Goal: Task Accomplishment & Management: Manage account settings

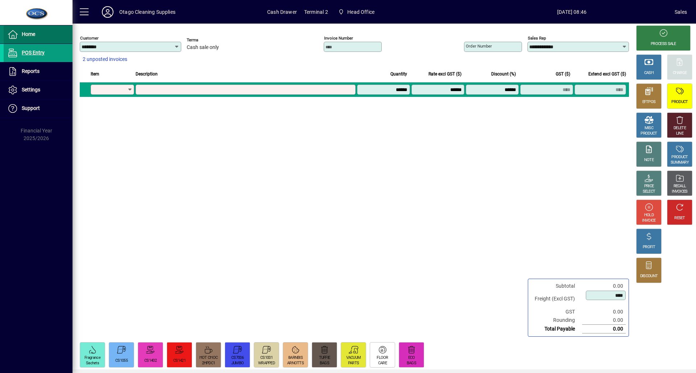
click at [22, 33] on span "Home" at bounding box center [28, 34] width 13 height 6
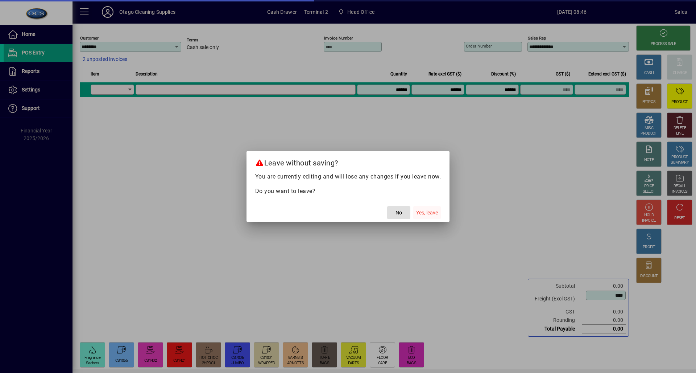
click at [440, 214] on span "button" at bounding box center [427, 212] width 28 height 17
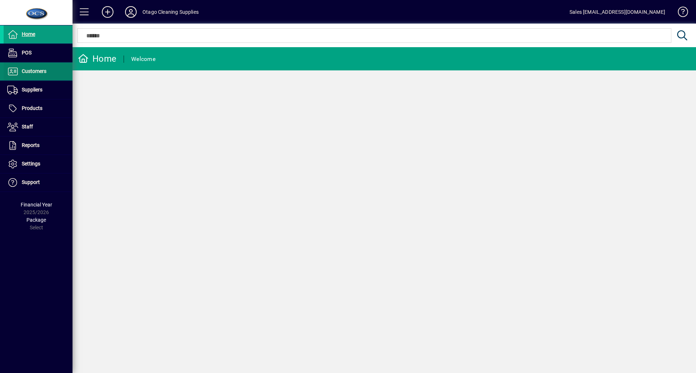
click at [48, 71] on span at bounding box center [38, 71] width 69 height 17
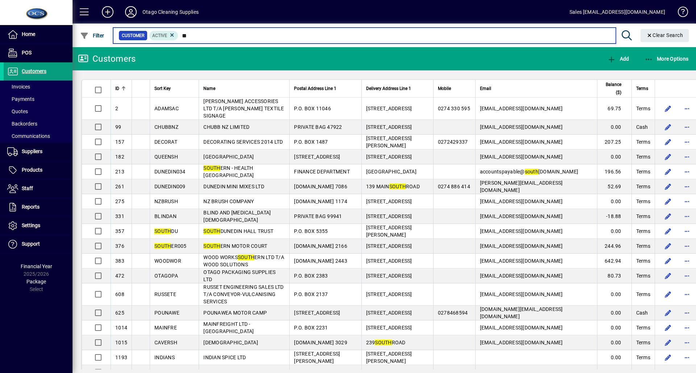
type input "*"
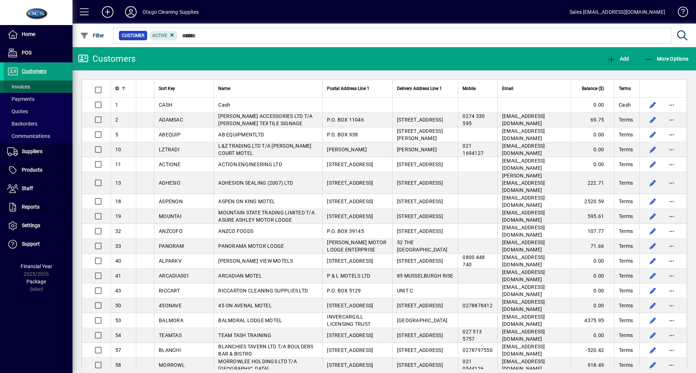
click at [50, 86] on span at bounding box center [38, 86] width 69 height 17
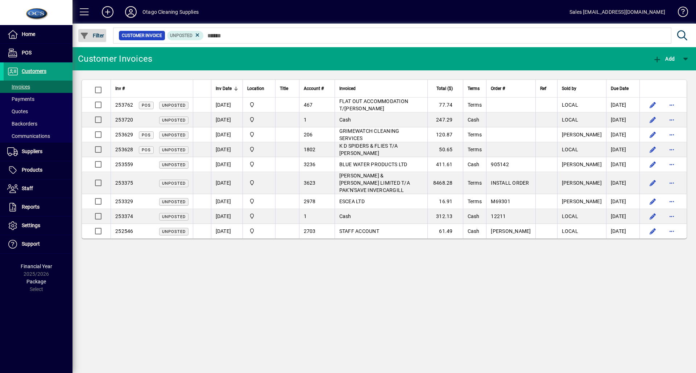
click at [102, 40] on span "button" at bounding box center [92, 35] width 28 height 17
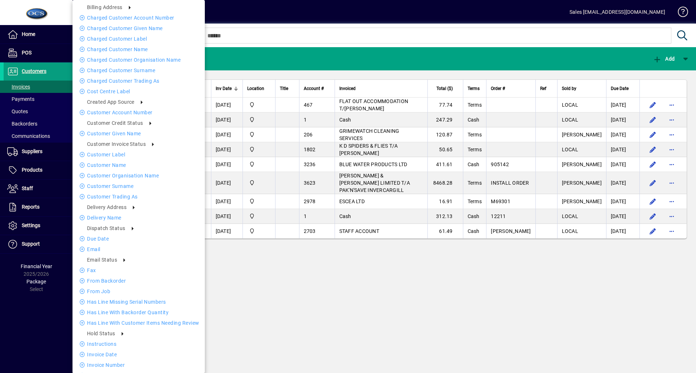
drag, startPoint x: 249, startPoint y: 42, endPoint x: 201, endPoint y: 36, distance: 48.5
click at [247, 41] on div at bounding box center [348, 186] width 696 height 373
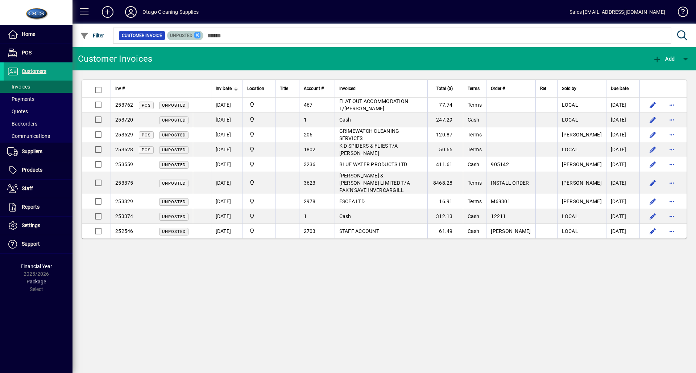
click at [198, 36] on icon at bounding box center [197, 35] width 7 height 7
click at [88, 33] on icon "button" at bounding box center [84, 35] width 9 height 7
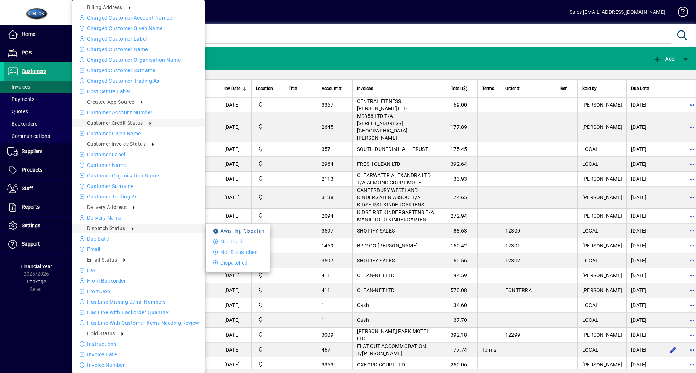
click at [218, 230] on icon at bounding box center [216, 230] width 7 height 5
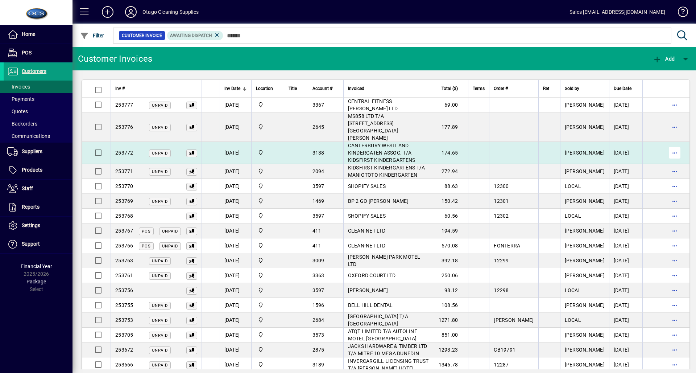
click at [666, 144] on span "button" at bounding box center [674, 152] width 17 height 17
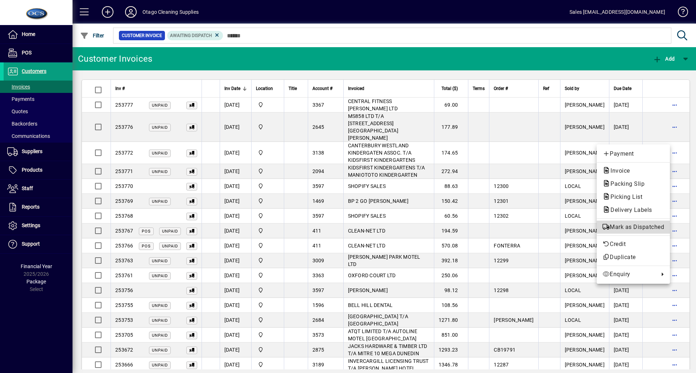
click at [634, 226] on span "Mark as Dispatched" at bounding box center [634, 227] width 62 height 9
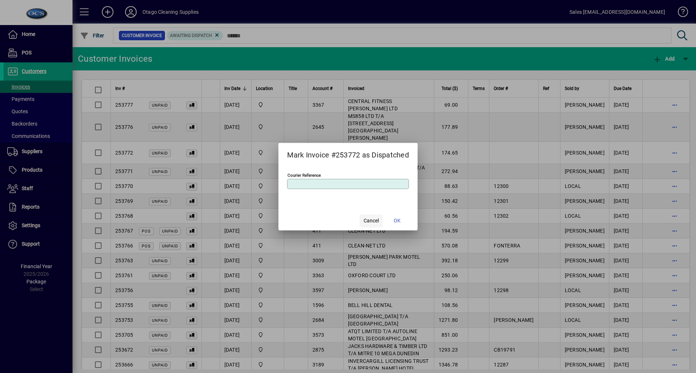
click at [377, 220] on span "Cancel" at bounding box center [371, 221] width 15 height 8
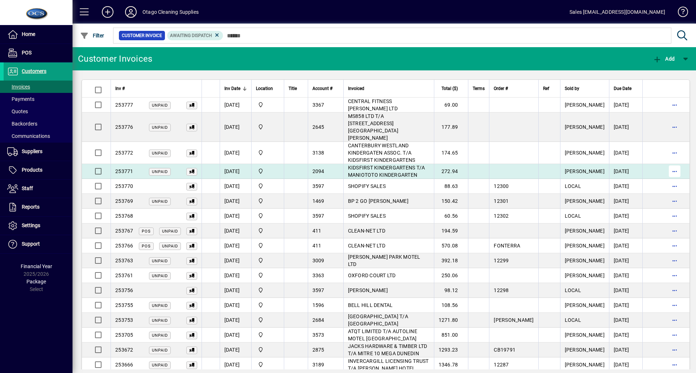
click at [666, 162] on span "button" at bounding box center [674, 170] width 17 height 17
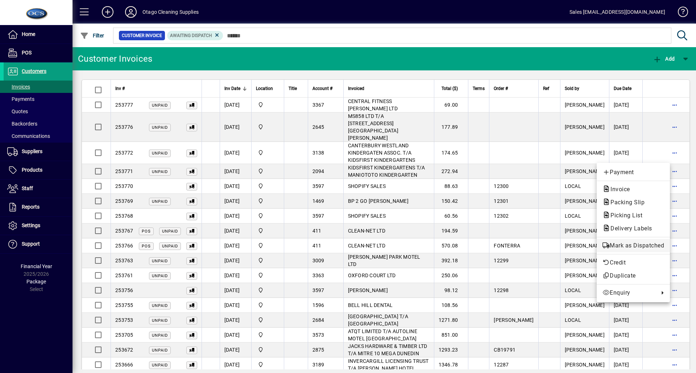
click at [644, 249] on span "Mark as Dispatched" at bounding box center [634, 245] width 62 height 9
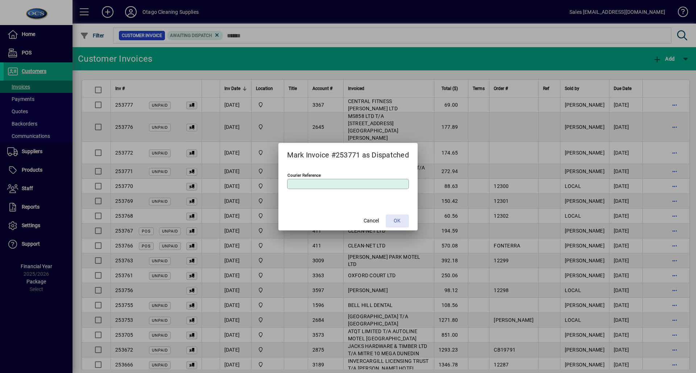
click at [404, 219] on span at bounding box center [397, 220] width 23 height 17
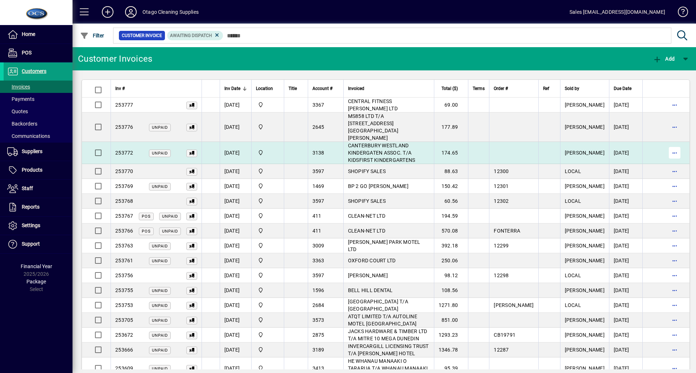
click at [666, 144] on span "button" at bounding box center [674, 152] width 17 height 17
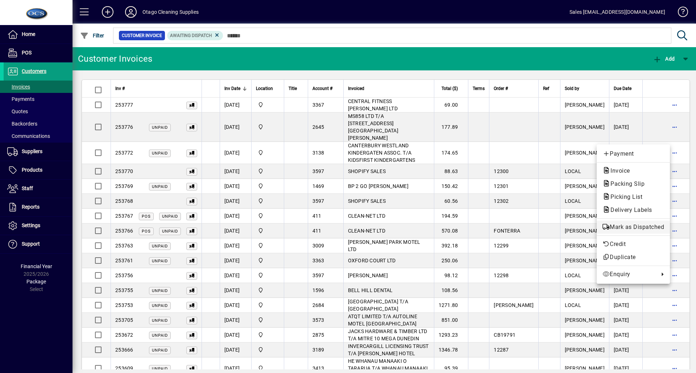
click at [642, 226] on span "Mark as Dispatched" at bounding box center [634, 227] width 62 height 9
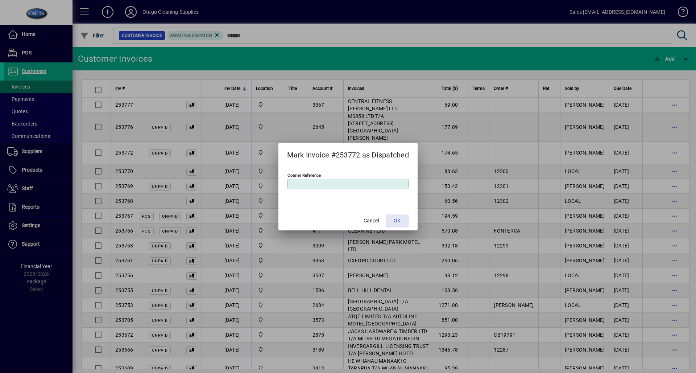
click at [407, 215] on span at bounding box center [397, 220] width 23 height 17
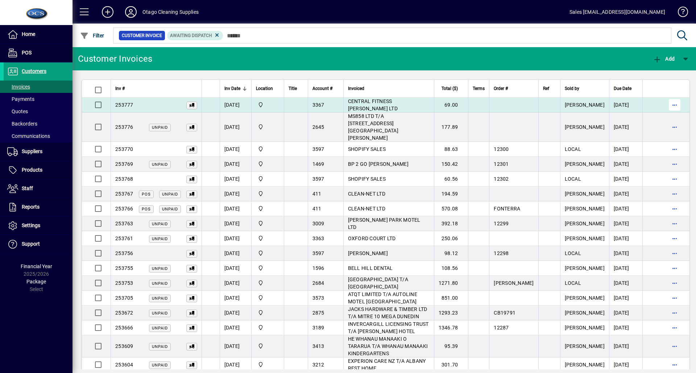
click at [666, 101] on span "button" at bounding box center [674, 104] width 17 height 17
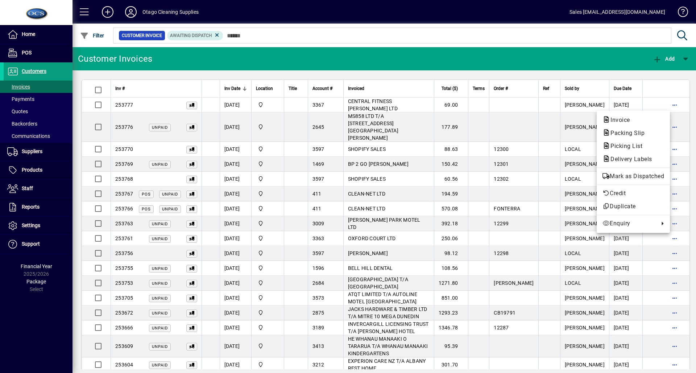
click at [645, 168] on div "Invoice Packing Slip Picking List Delivery Labels Mark as Dispatched Credit Dup…" at bounding box center [633, 172] width 73 height 122
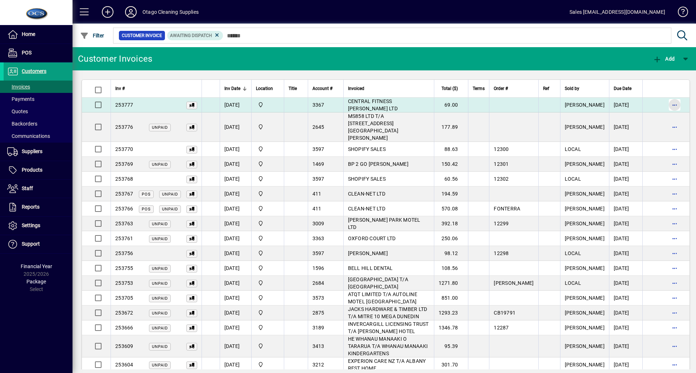
click at [666, 107] on span "button" at bounding box center [674, 104] width 17 height 17
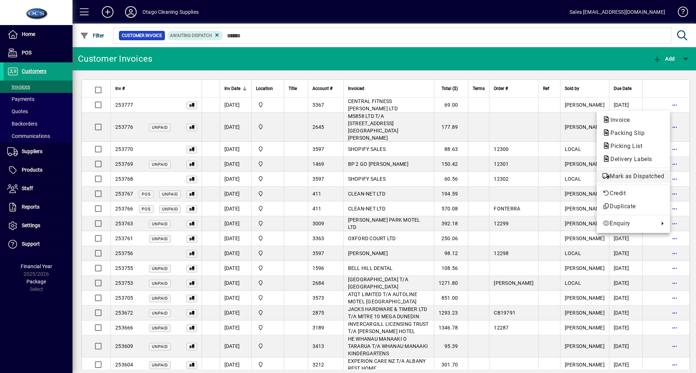
click at [654, 177] on span "Mark as Dispatched" at bounding box center [634, 176] width 62 height 9
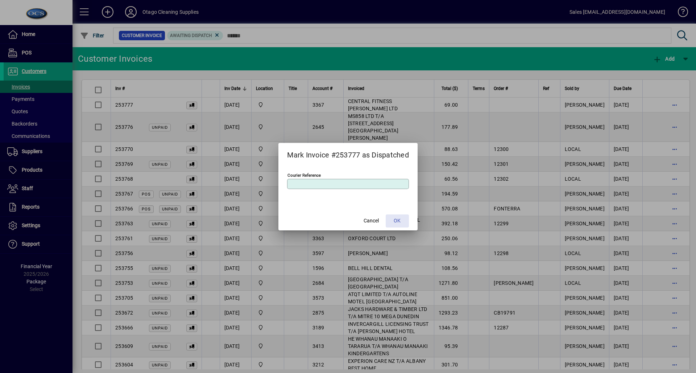
click at [400, 222] on span "OK" at bounding box center [397, 221] width 7 height 8
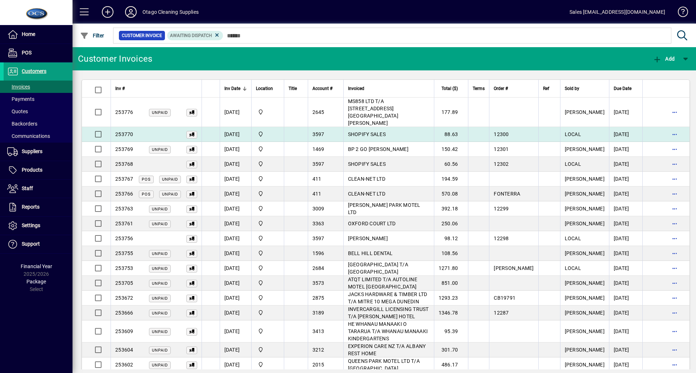
click at [420, 127] on td "SHOPIFY SALES" at bounding box center [388, 134] width 91 height 15
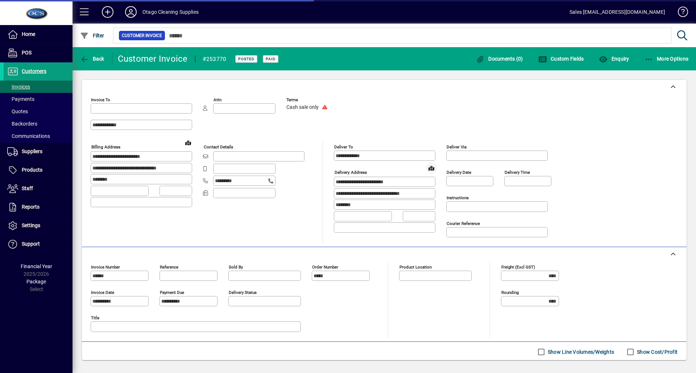
type input "**********"
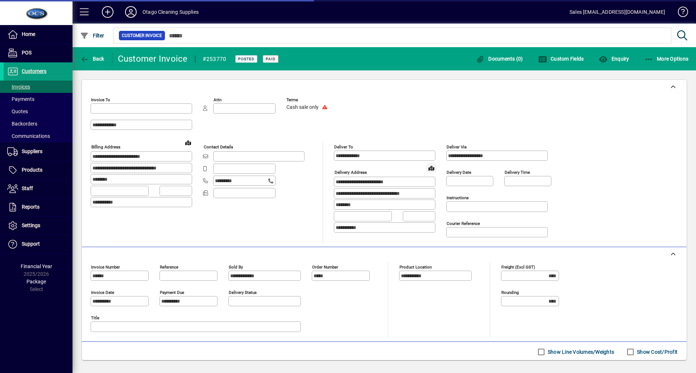
type input "**********"
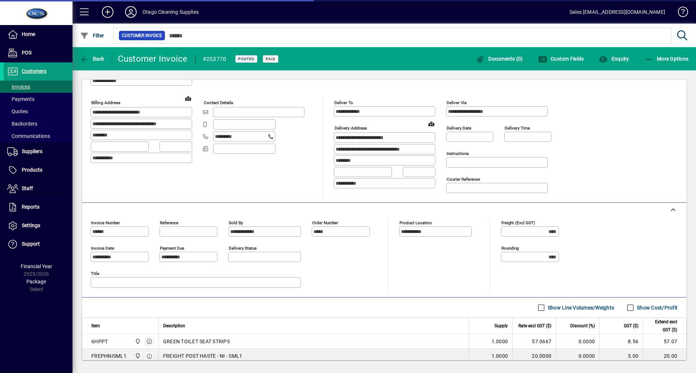
scroll to position [93, 0]
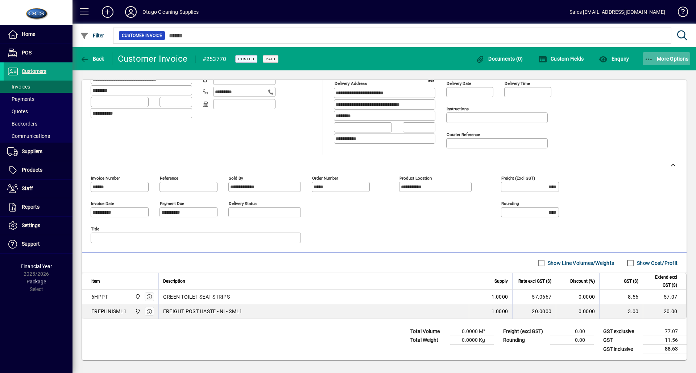
click at [648, 57] on icon "button" at bounding box center [649, 59] width 9 height 7
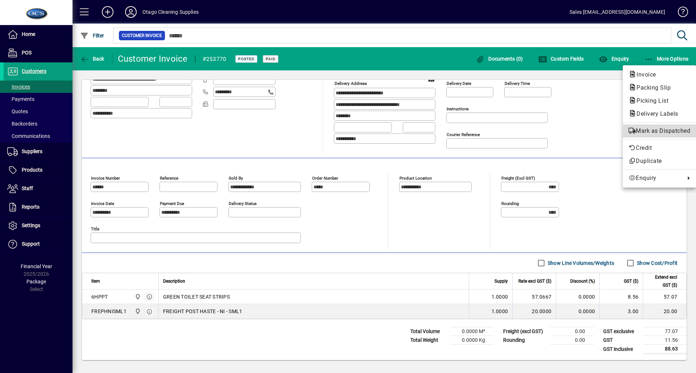
click at [656, 133] on span "Mark as Dispatched" at bounding box center [660, 131] width 62 height 9
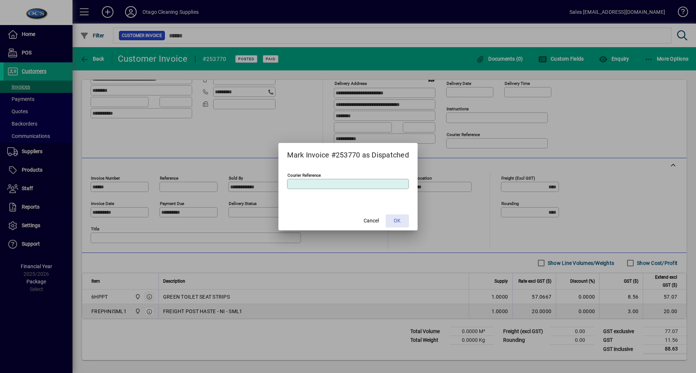
click at [403, 221] on span at bounding box center [397, 220] width 23 height 17
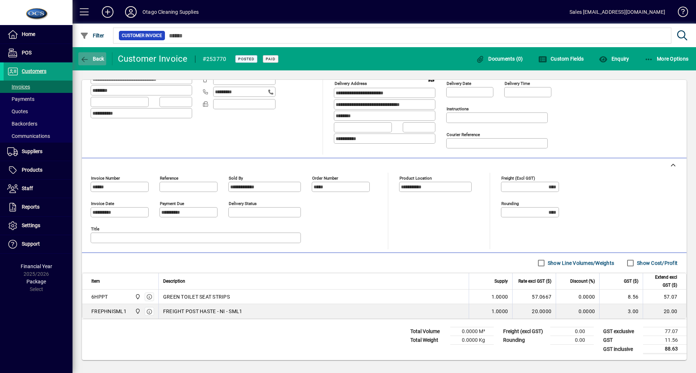
click at [99, 62] on span "button" at bounding box center [92, 58] width 28 height 17
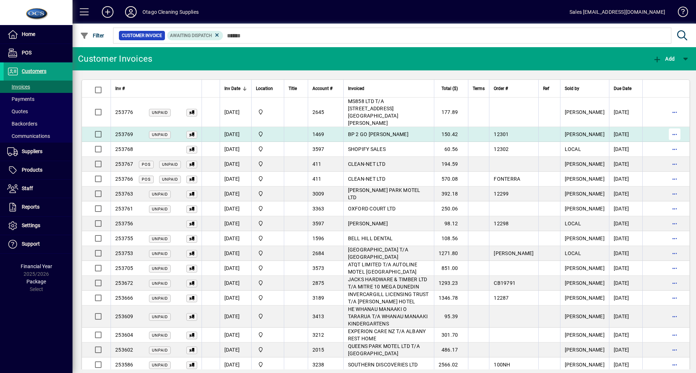
click at [666, 125] on span "button" at bounding box center [674, 133] width 17 height 17
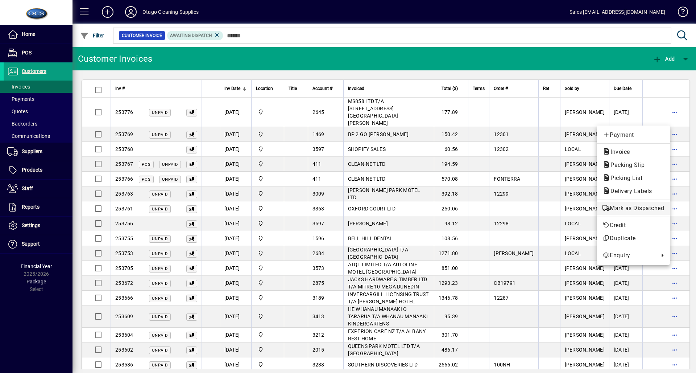
click at [646, 206] on span "Mark as Dispatched" at bounding box center [634, 208] width 62 height 9
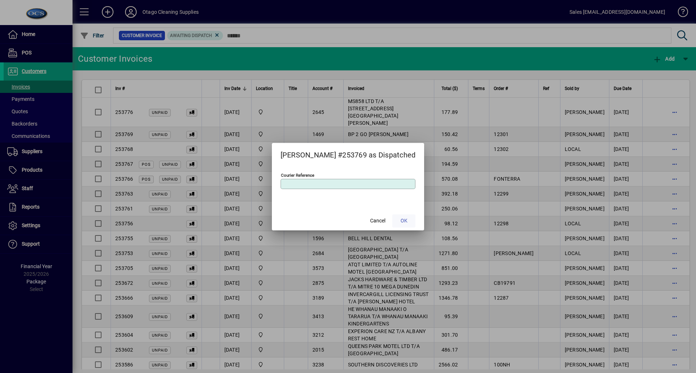
click at [401, 223] on span "OK" at bounding box center [404, 221] width 7 height 8
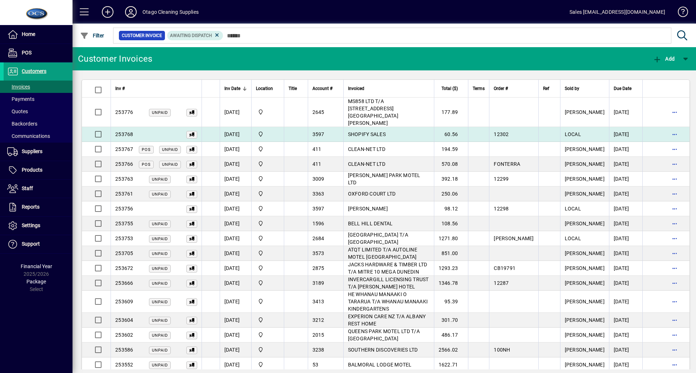
click at [414, 127] on td "SHOPIFY SALES" at bounding box center [388, 134] width 91 height 15
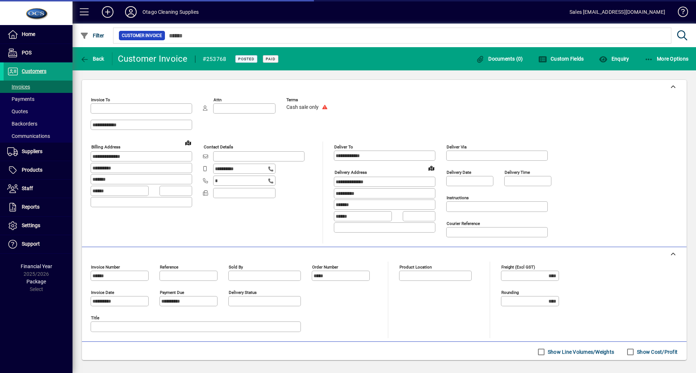
type input "**********"
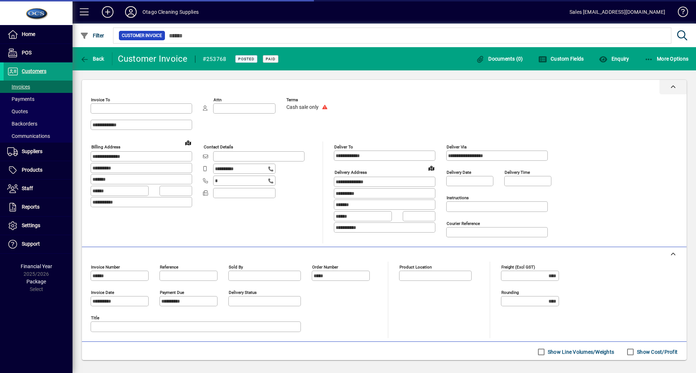
type input "**********"
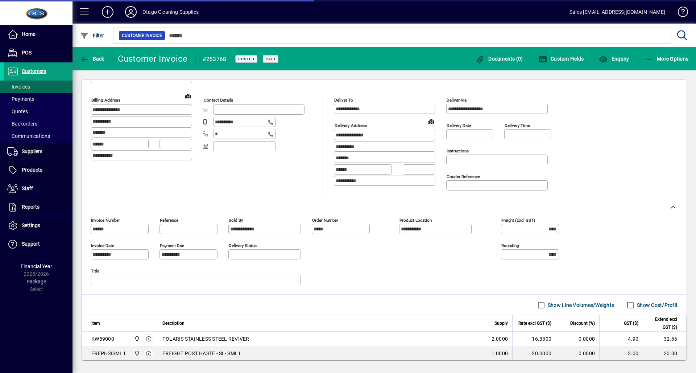
scroll to position [93, 0]
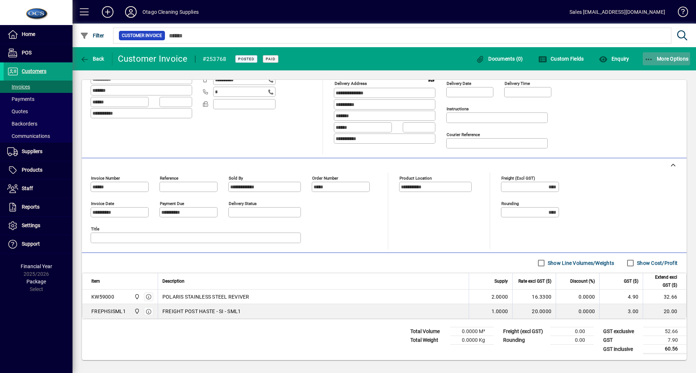
click at [658, 59] on span "More Options" at bounding box center [667, 59] width 44 height 6
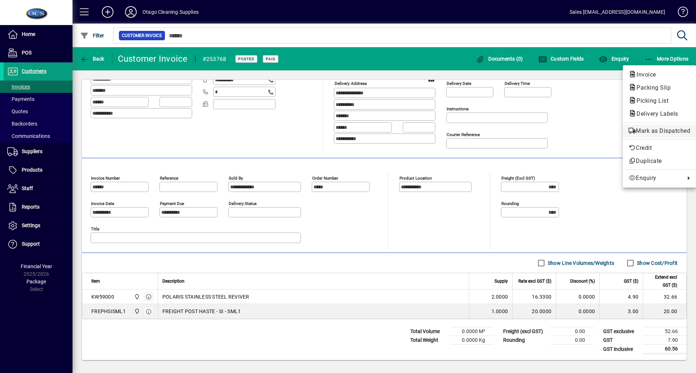
click at [652, 127] on span "Mark as Dispatched" at bounding box center [660, 131] width 62 height 9
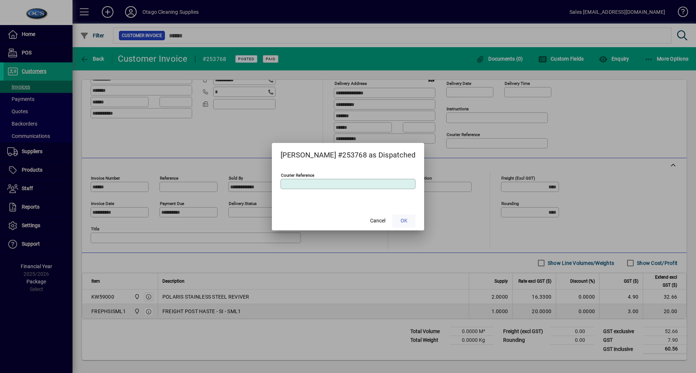
click at [401, 222] on span "OK" at bounding box center [404, 221] width 7 height 8
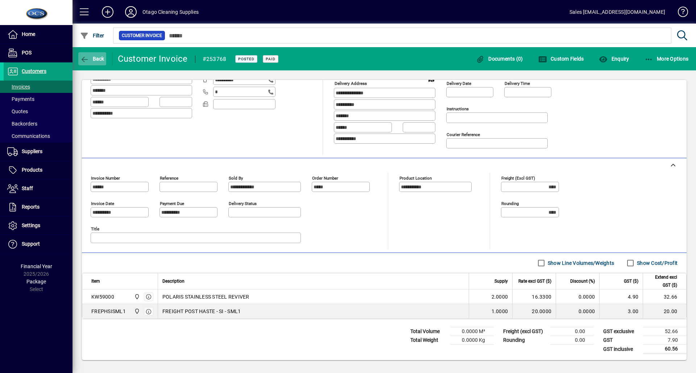
click at [100, 54] on span "button" at bounding box center [92, 58] width 28 height 17
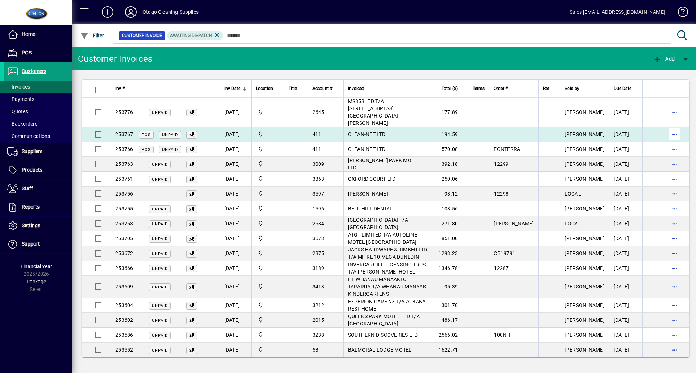
click at [673, 125] on span "button" at bounding box center [674, 133] width 17 height 17
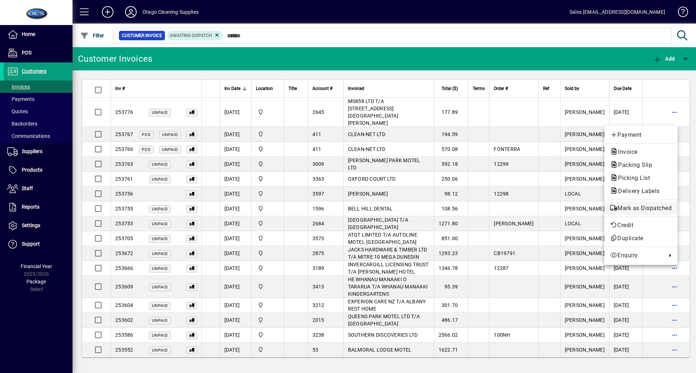
click at [643, 206] on span "Mark as Dispatched" at bounding box center [641, 208] width 62 height 9
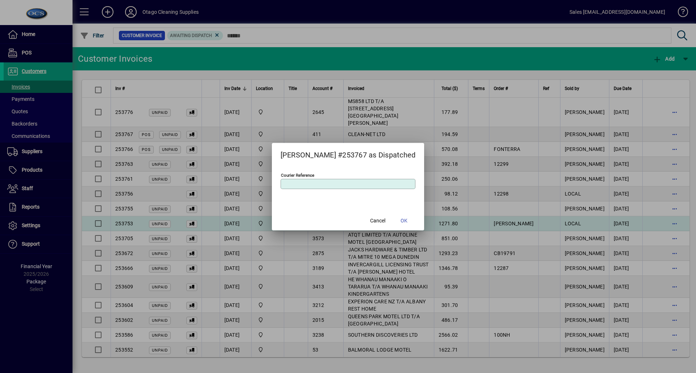
click at [420, 206] on div at bounding box center [348, 186] width 696 height 373
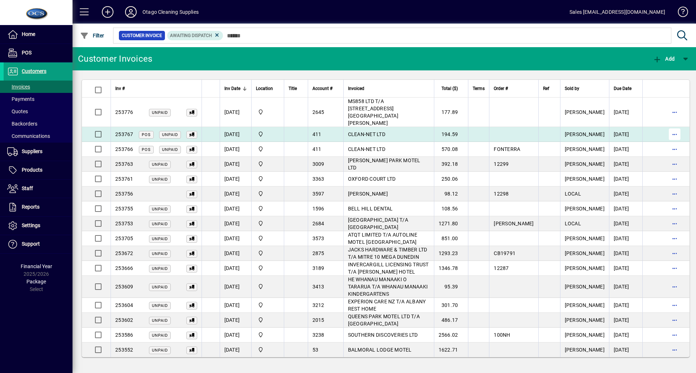
click at [667, 125] on span "button" at bounding box center [674, 133] width 17 height 17
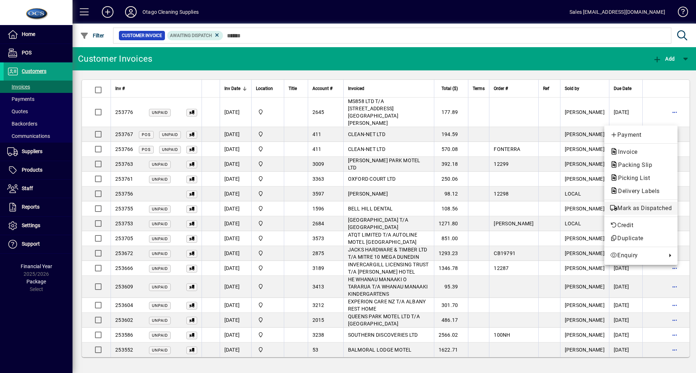
click at [648, 207] on span "Mark as Dispatched" at bounding box center [641, 208] width 62 height 9
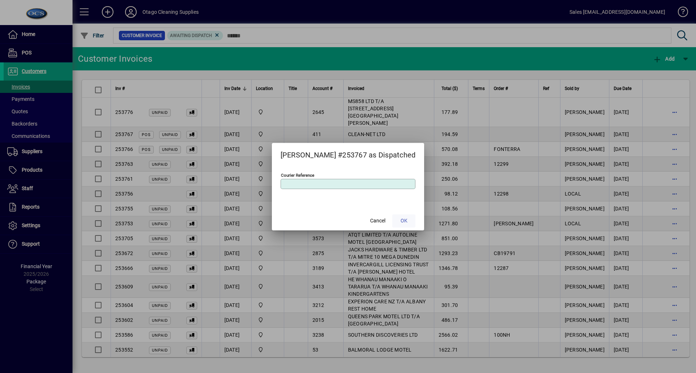
click at [394, 218] on span at bounding box center [403, 220] width 23 height 17
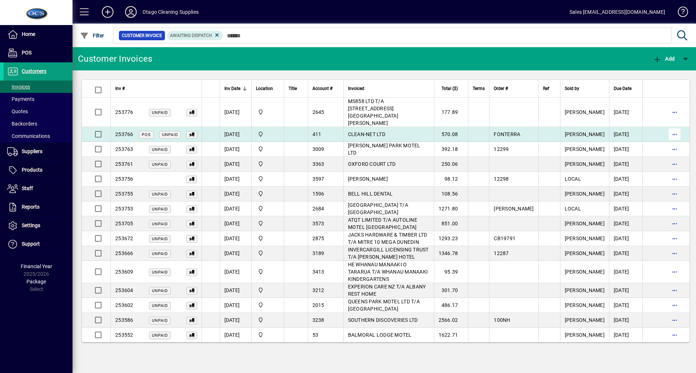
click at [673, 125] on span "button" at bounding box center [674, 133] width 17 height 17
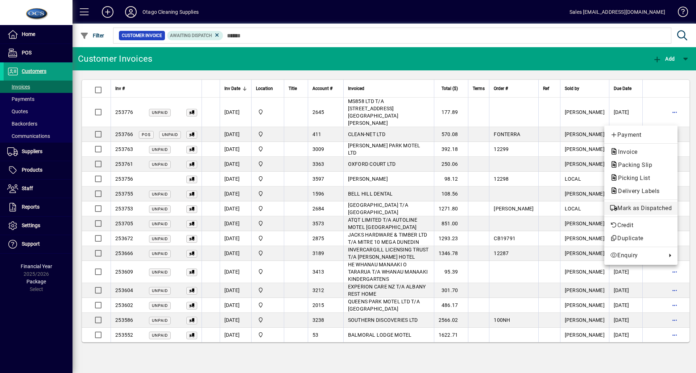
click at [652, 211] on span "Mark as Dispatched" at bounding box center [641, 208] width 62 height 9
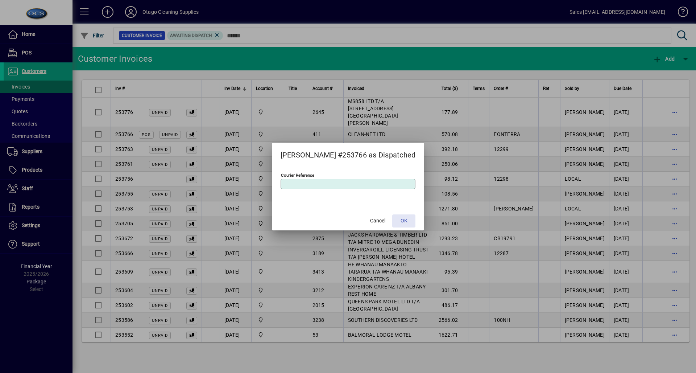
click at [401, 219] on span "OK" at bounding box center [404, 221] width 7 height 8
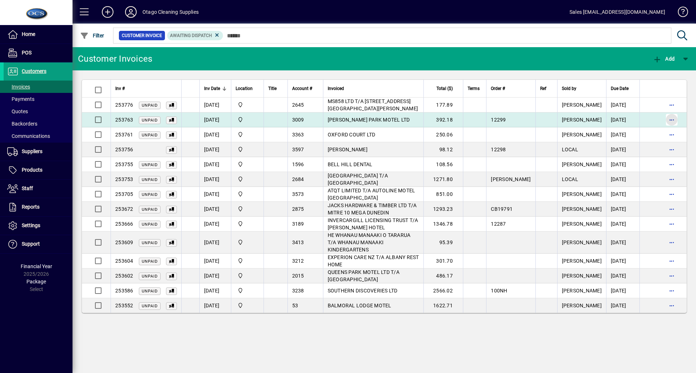
click at [666, 122] on span "button" at bounding box center [671, 119] width 17 height 17
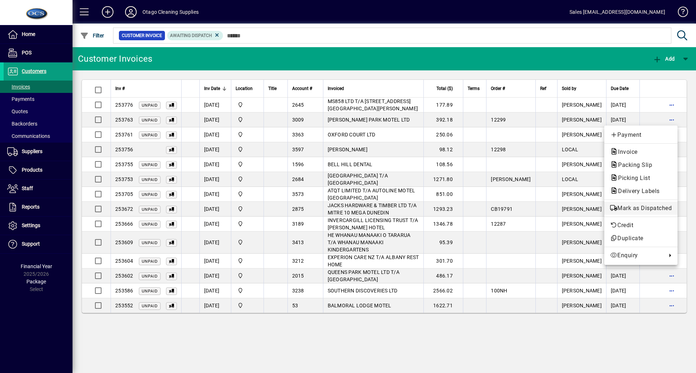
click at [655, 209] on span "Mark as Dispatched" at bounding box center [641, 208] width 62 height 9
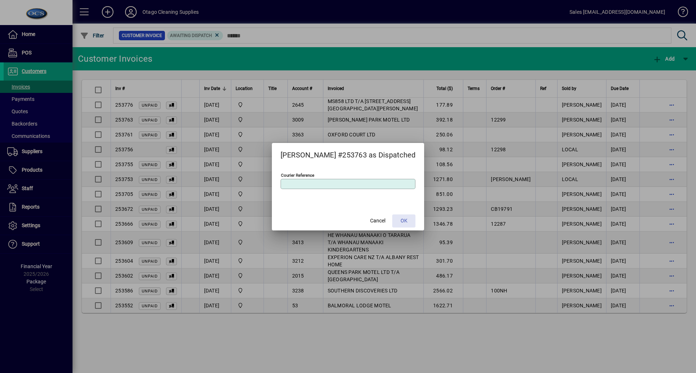
click at [401, 217] on span "OK" at bounding box center [404, 221] width 7 height 8
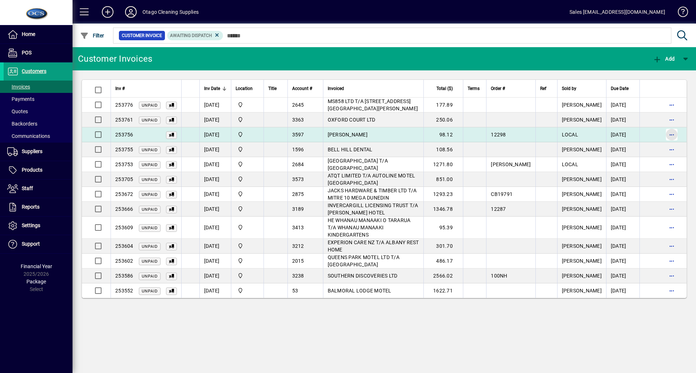
click at [667, 140] on span "button" at bounding box center [671, 134] width 17 height 17
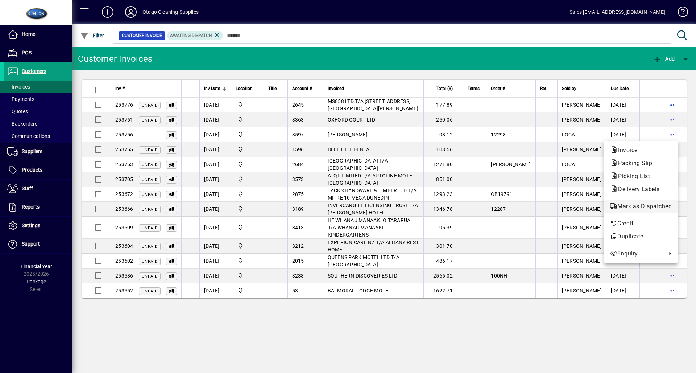
click at [654, 209] on span "Mark as Dispatched" at bounding box center [641, 206] width 62 height 9
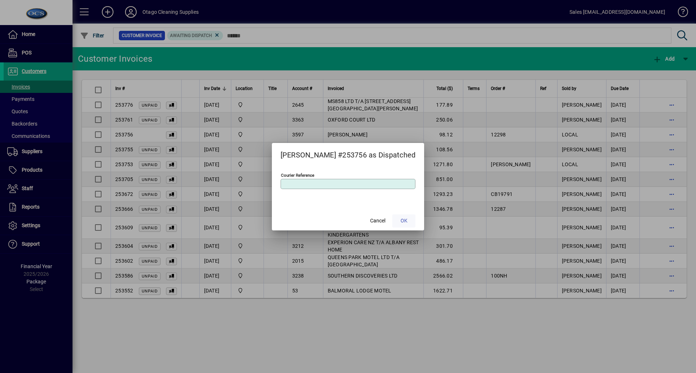
click at [409, 219] on span at bounding box center [403, 220] width 23 height 17
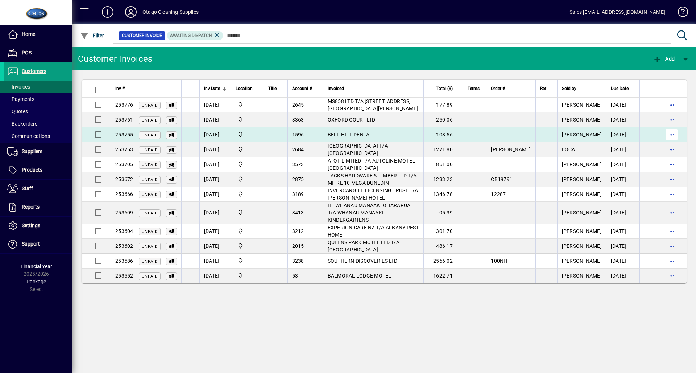
click at [670, 138] on span "button" at bounding box center [671, 134] width 17 height 17
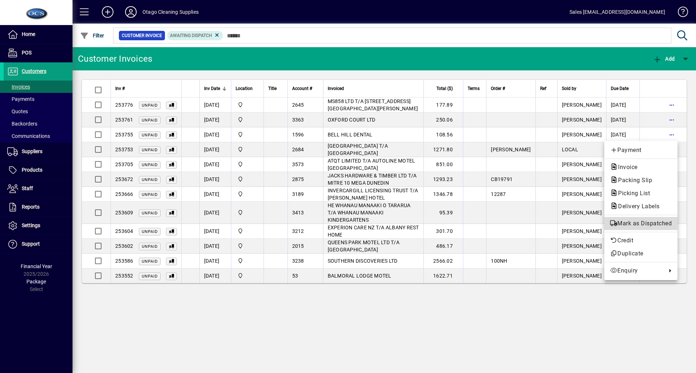
click at [647, 226] on span "Mark as Dispatched" at bounding box center [641, 223] width 62 height 9
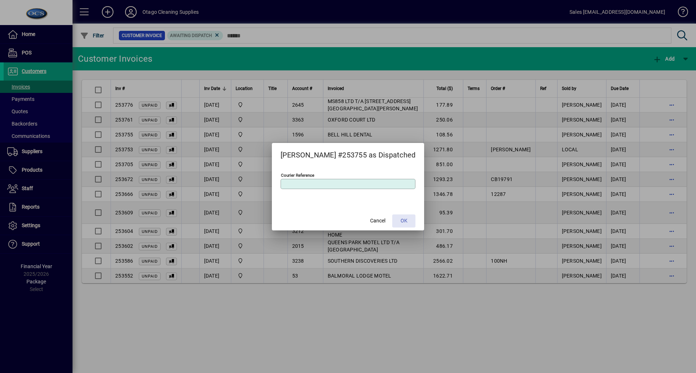
click at [401, 217] on span "OK" at bounding box center [404, 221] width 7 height 8
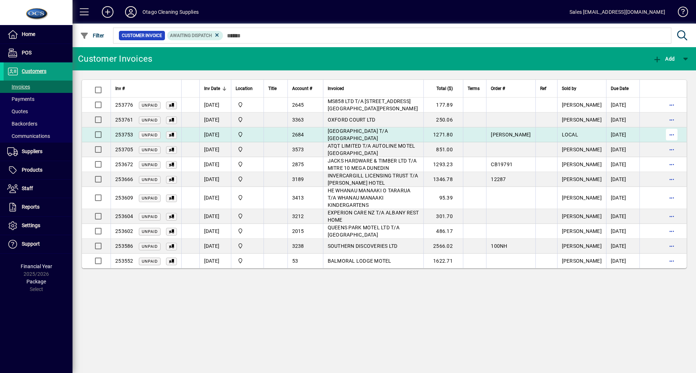
click at [670, 135] on span "button" at bounding box center [671, 134] width 17 height 17
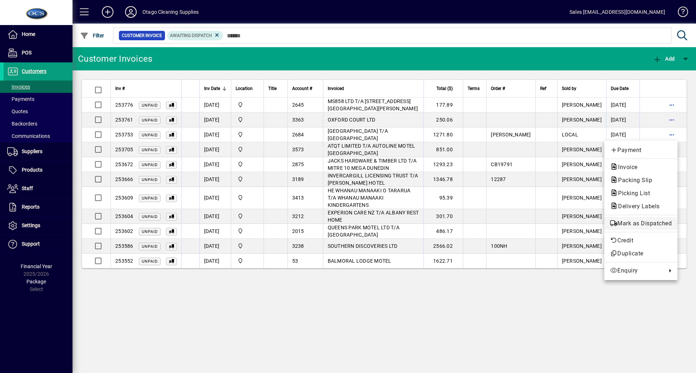
click at [616, 220] on span "Mark as Dispatched" at bounding box center [641, 223] width 62 height 9
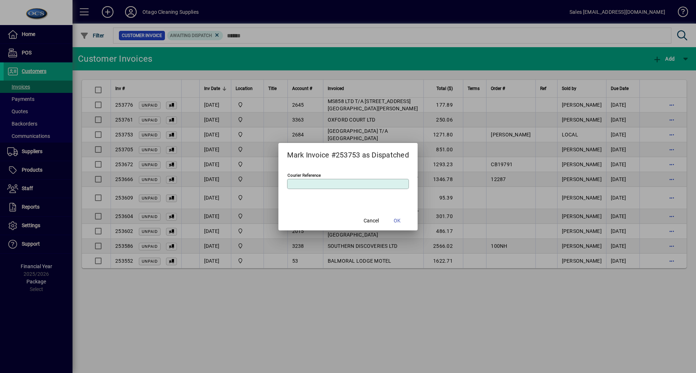
click at [410, 221] on mat-dialog-actions "Cancel OK" at bounding box center [347, 220] width 139 height 19
click at [405, 222] on span at bounding box center [397, 220] width 23 height 17
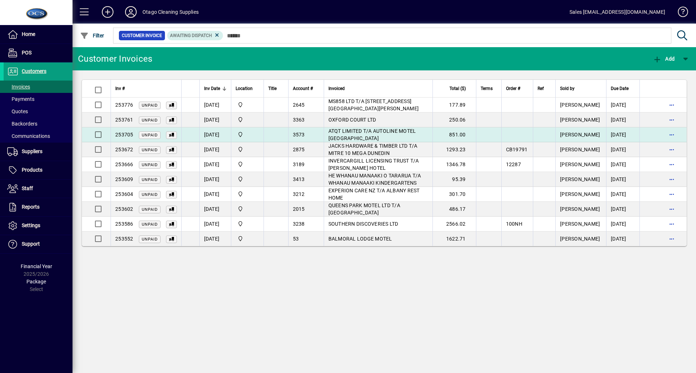
click at [495, 135] on td at bounding box center [488, 134] width 25 height 15
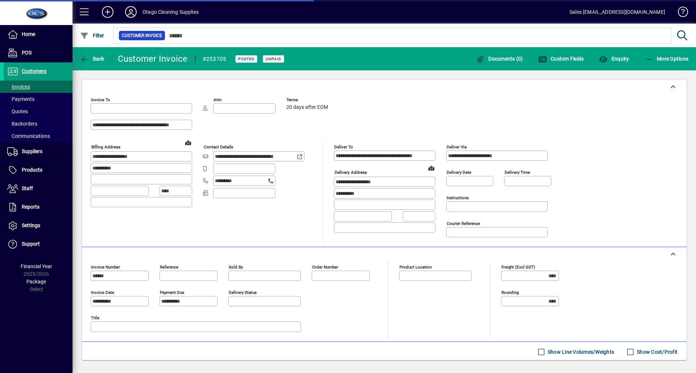
type input "**********"
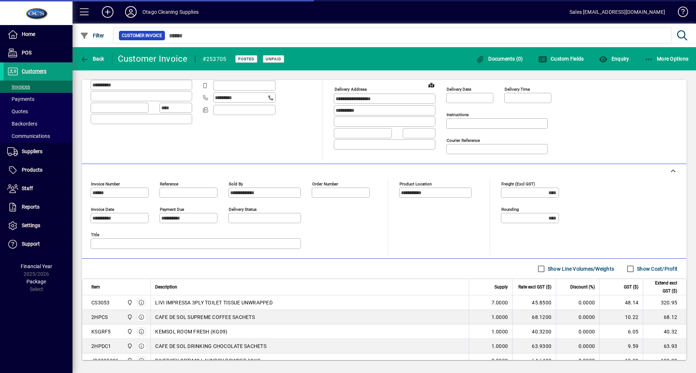
scroll to position [166, 0]
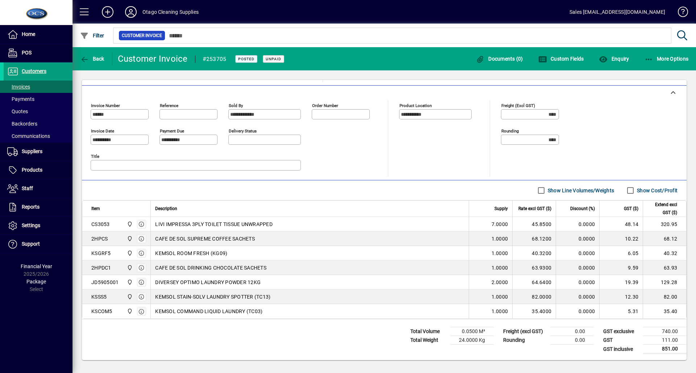
drag, startPoint x: 674, startPoint y: 64, endPoint x: 641, endPoint y: 122, distance: 66.4
click at [672, 70] on app-page-header "**********" at bounding box center [385, 208] width 624 height 322
click at [660, 61] on span "More Options" at bounding box center [667, 59] width 44 height 6
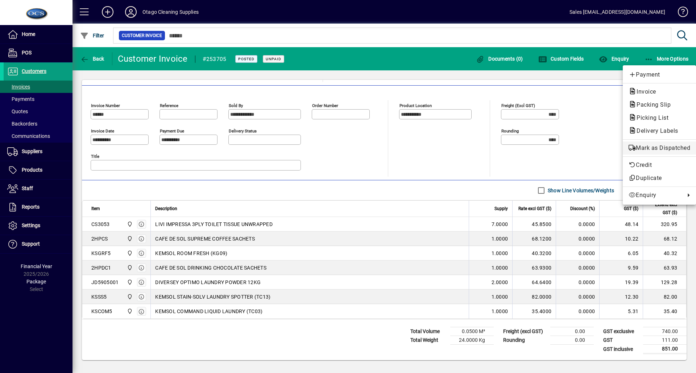
click at [643, 148] on span "Mark as Dispatched" at bounding box center [660, 148] width 62 height 9
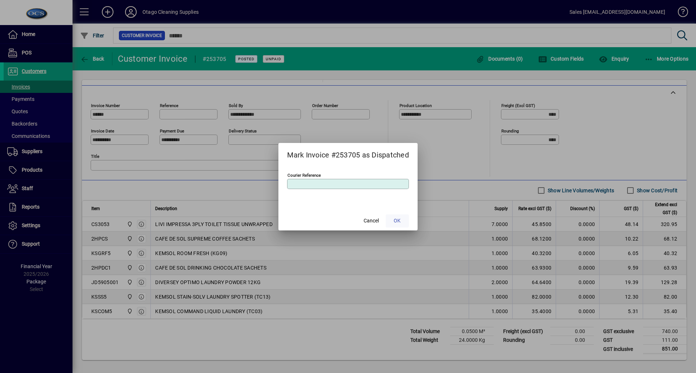
click at [401, 222] on span "OK" at bounding box center [397, 221] width 7 height 8
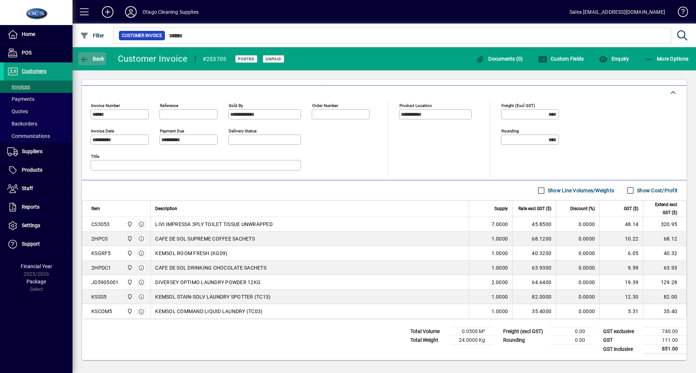
click at [92, 57] on span "Back" at bounding box center [92, 59] width 24 height 6
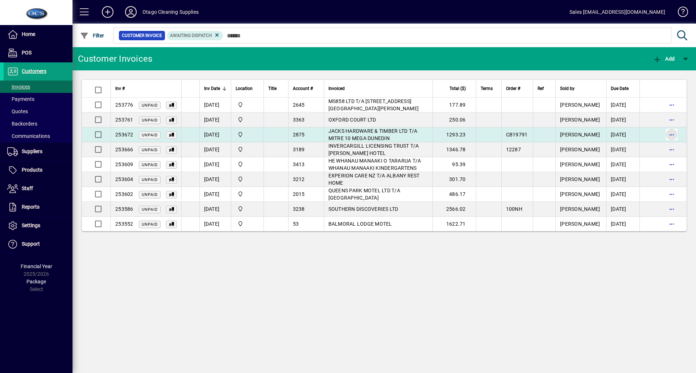
click at [674, 133] on span "button" at bounding box center [671, 134] width 17 height 17
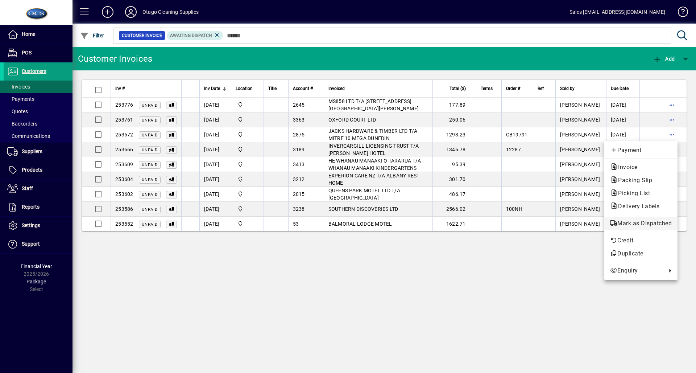
click at [643, 222] on span "Mark as Dispatched" at bounding box center [641, 223] width 62 height 9
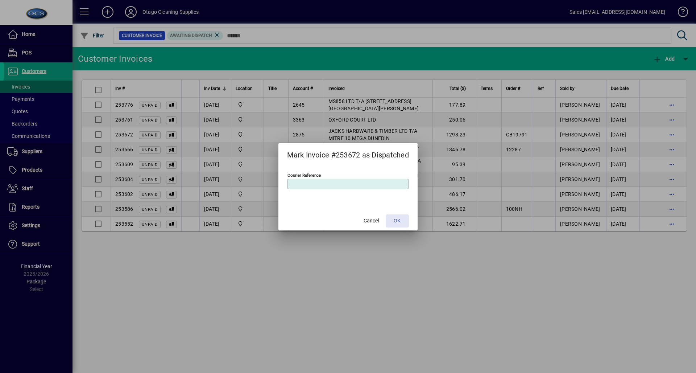
click at [403, 219] on span at bounding box center [397, 220] width 23 height 17
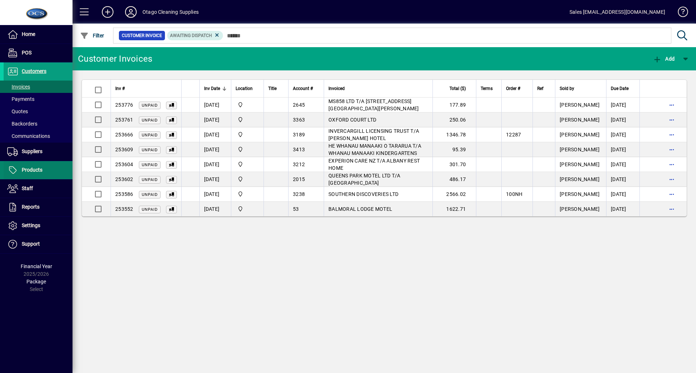
click at [55, 166] on span at bounding box center [38, 169] width 69 height 17
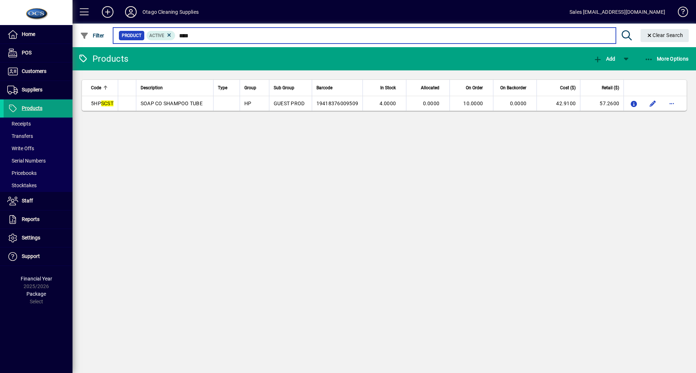
type input "****"
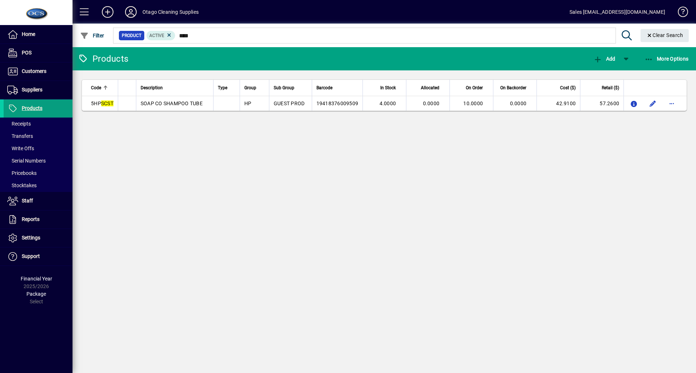
click at [212, 218] on div "Products Add More Options Code Description Type Group Sub Group Barcode In Stoc…" at bounding box center [385, 210] width 624 height 326
